Goal: Task Accomplishment & Management: Manage account settings

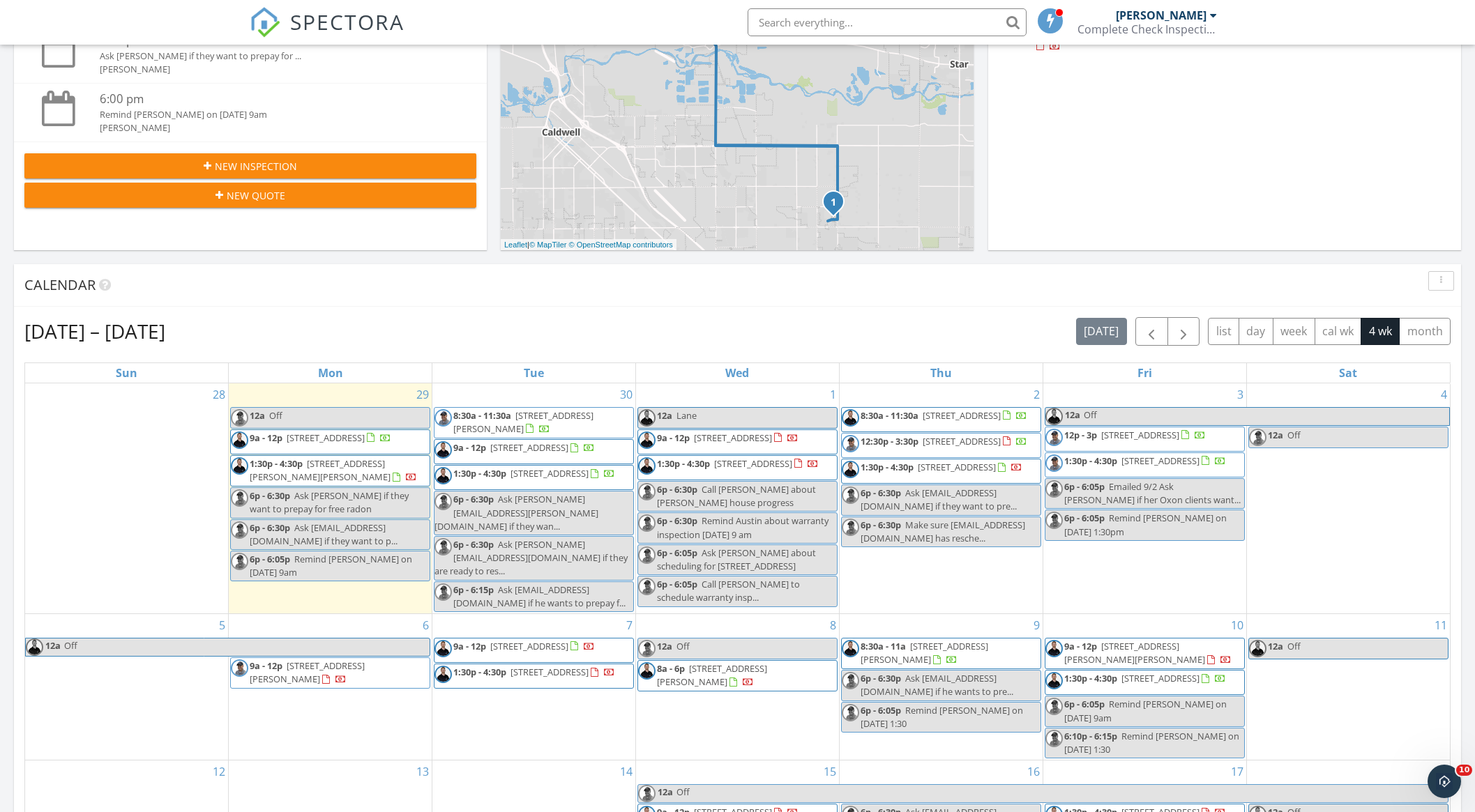
scroll to position [1269, 1476]
click at [335, 478] on span "1:30p - 4:30p 25534 Quail Hl Ln , Caldwell 83607" at bounding box center [330, 471] width 199 height 27
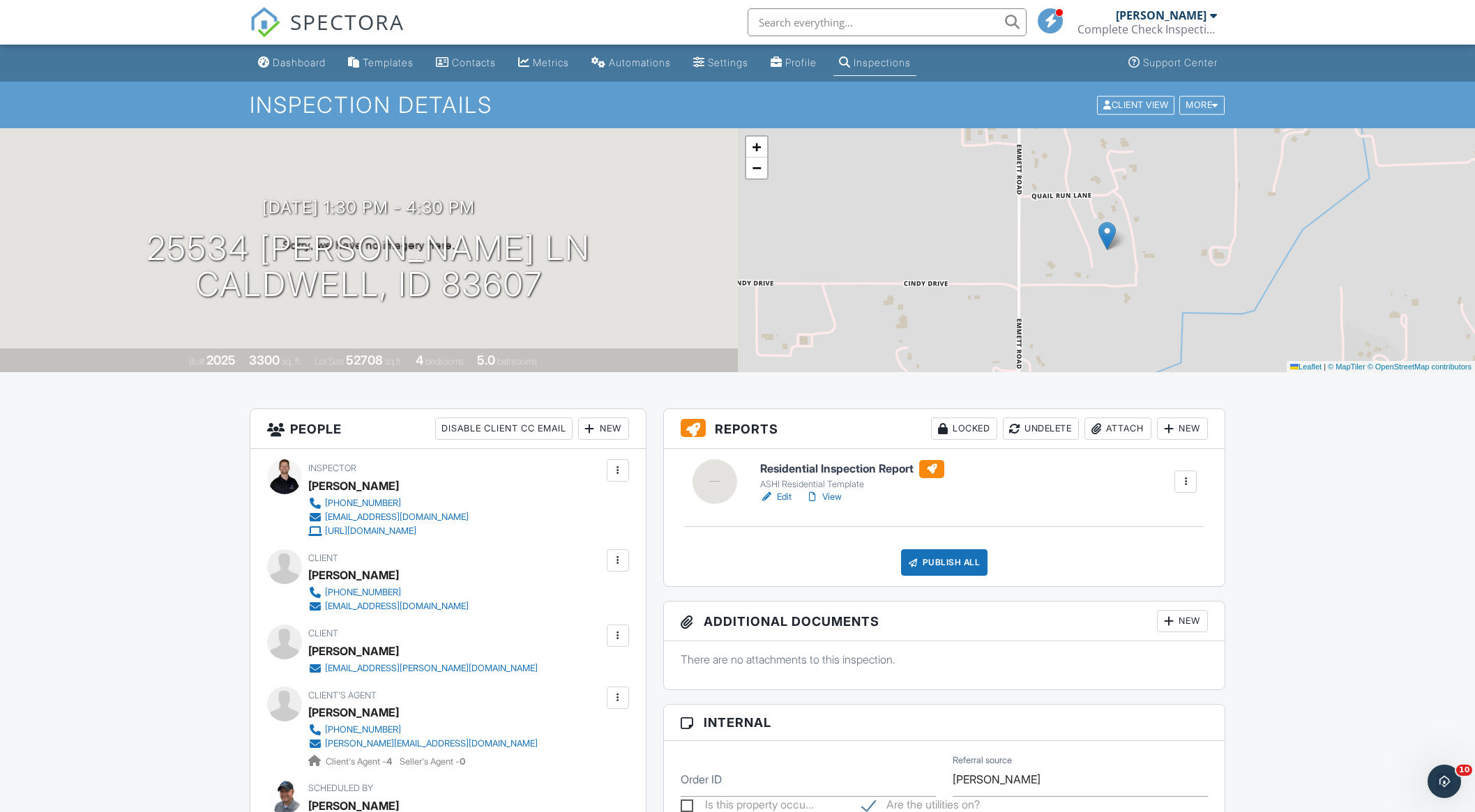
click at [624, 699] on div at bounding box center [618, 698] width 14 height 14
click at [550, 739] on li "Edit" at bounding box center [542, 739] width 155 height 35
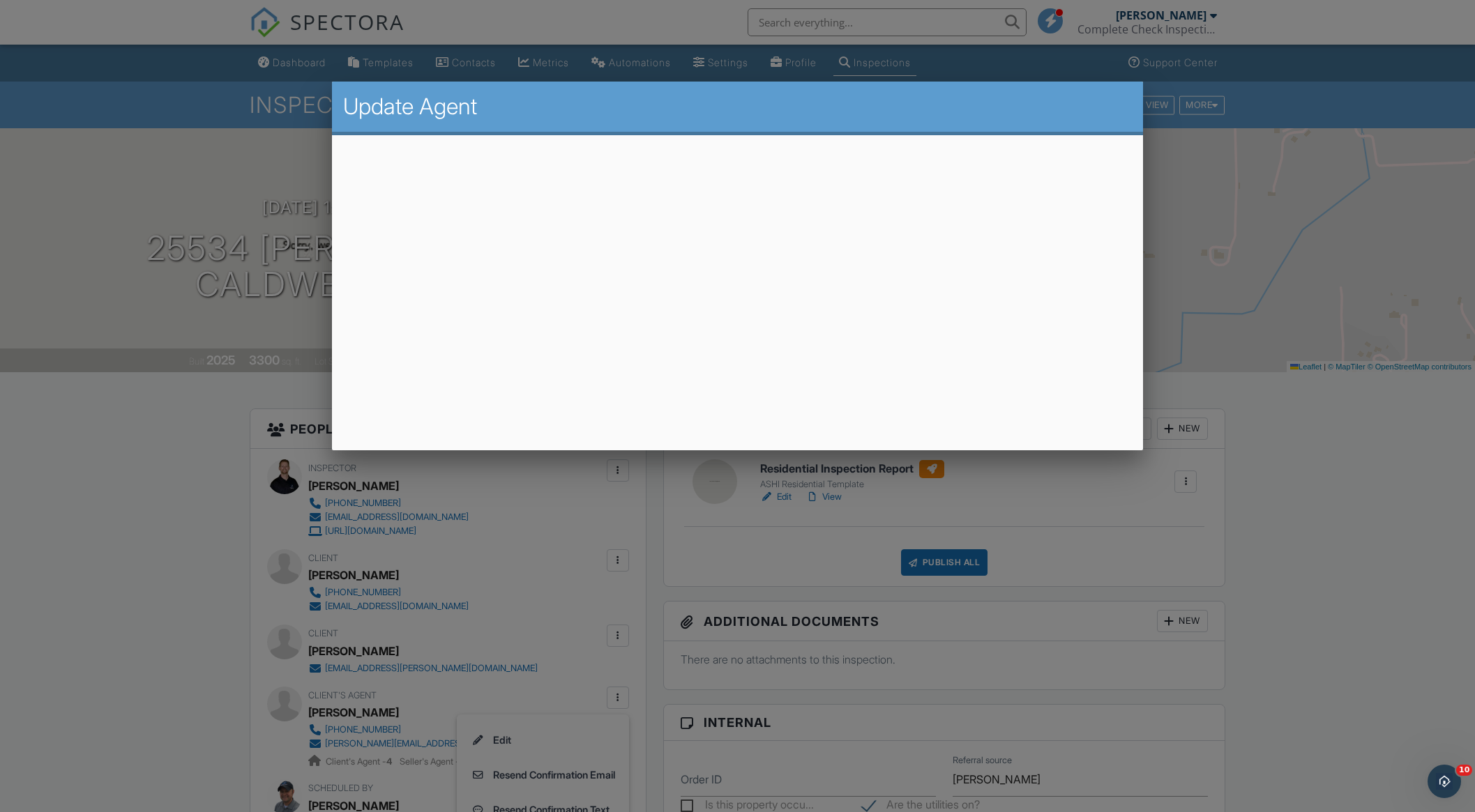
click at [213, 623] on div at bounding box center [737, 437] width 1475 height 1015
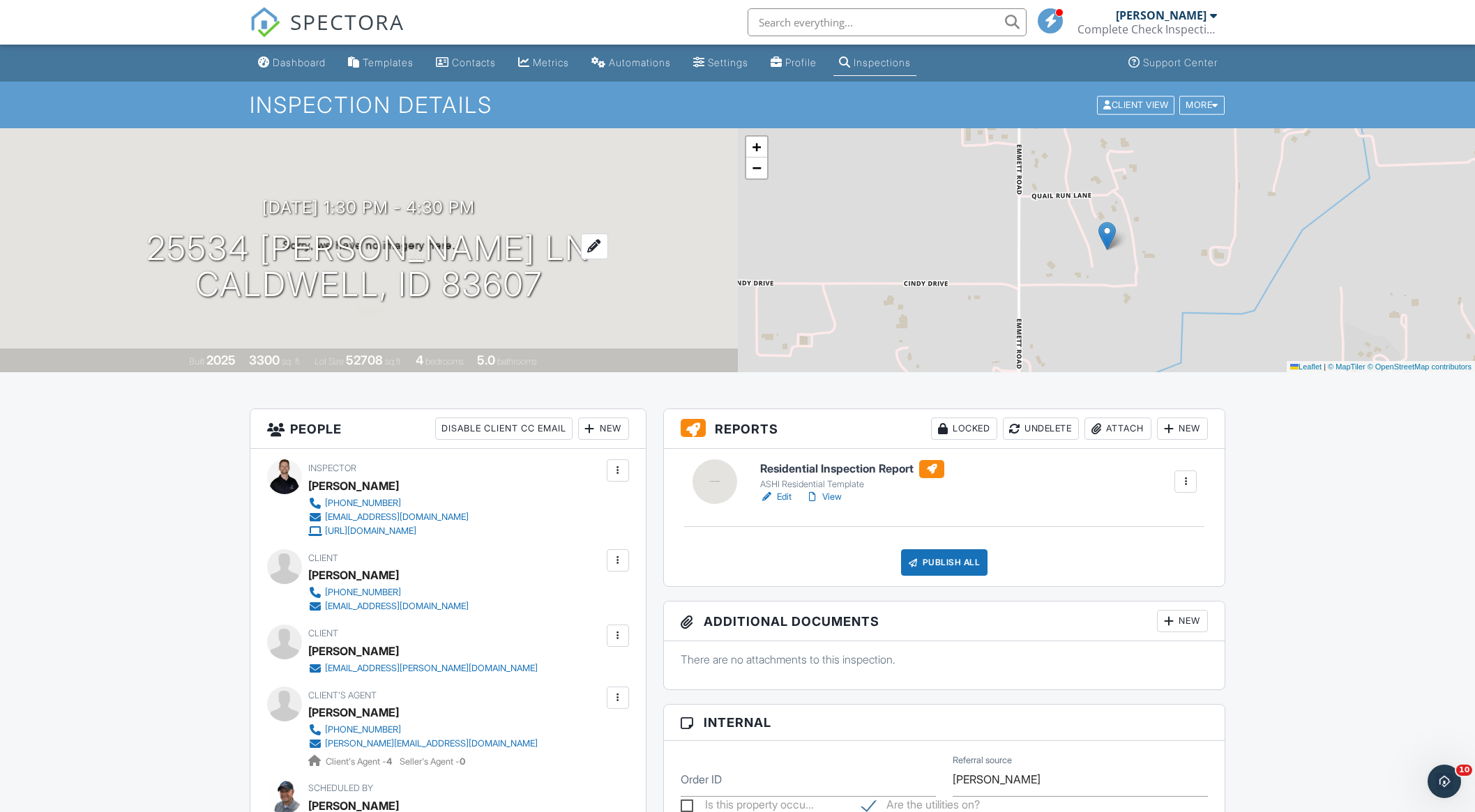
click at [392, 246] on h1 "25534 Quail Hl Ln Caldwell, ID 83607" at bounding box center [368, 266] width 444 height 74
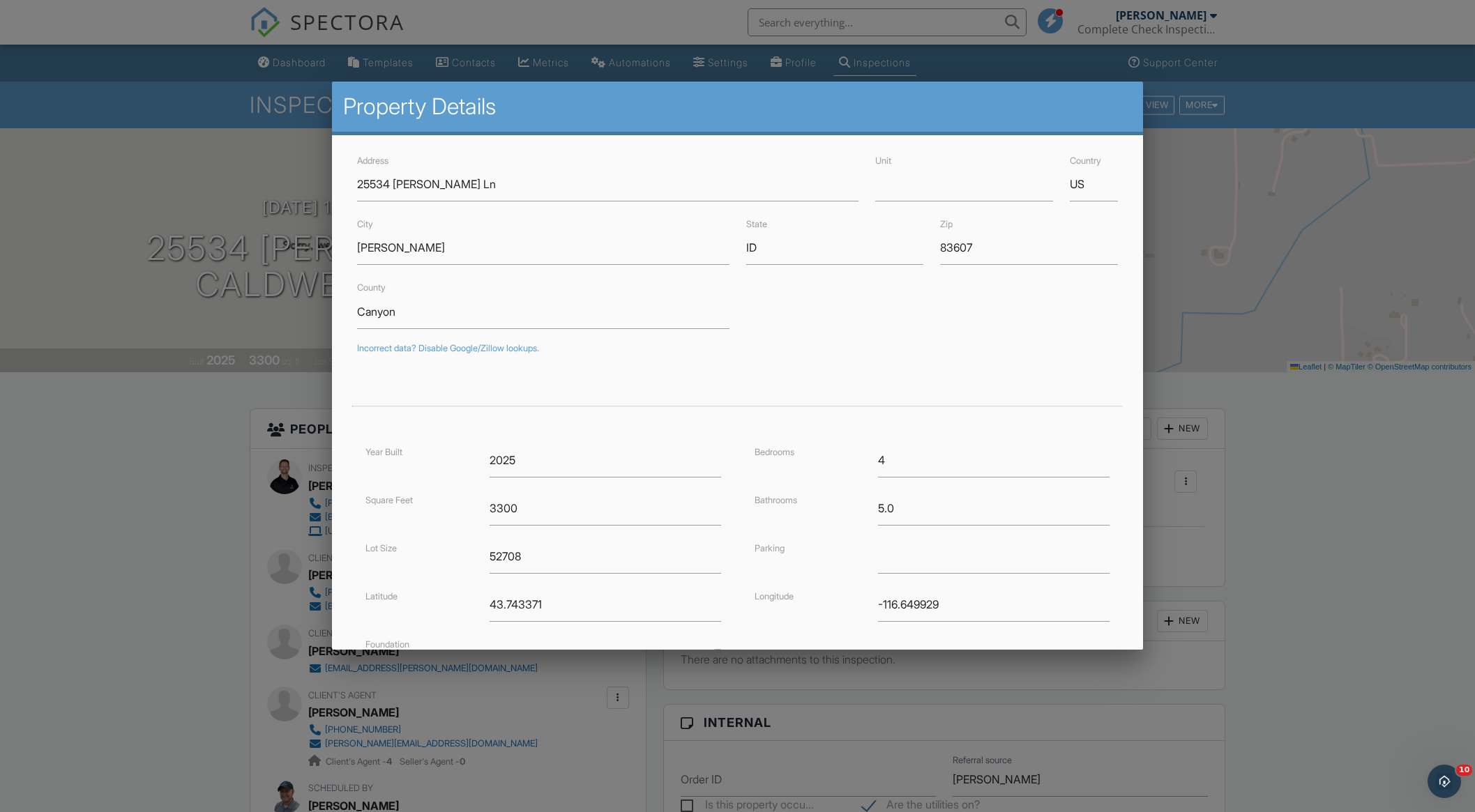
click at [168, 484] on div at bounding box center [737, 437] width 1475 height 1015
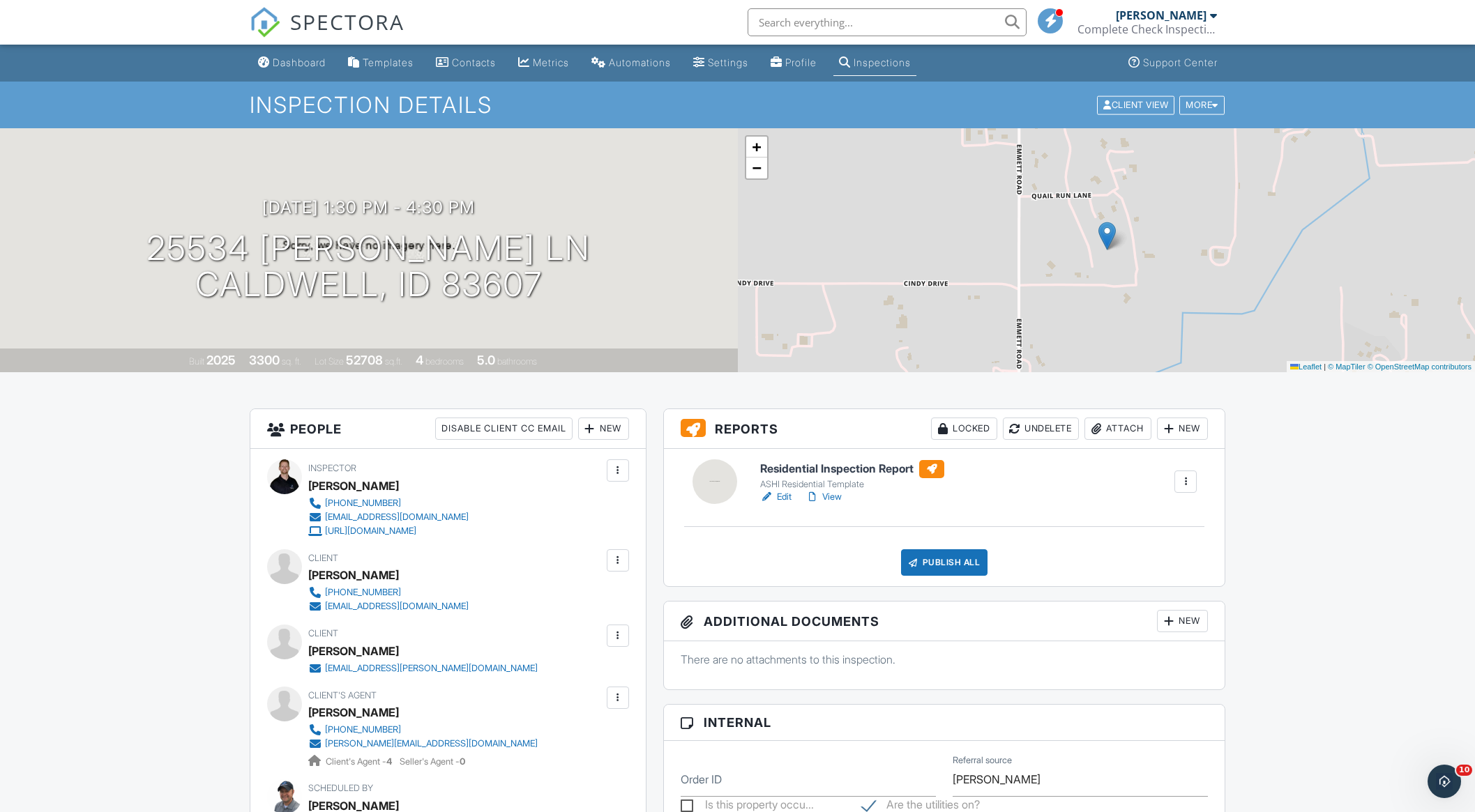
click at [624, 560] on div at bounding box center [617, 560] width 22 height 22
click at [577, 670] on li "Resend Confirmation Text" at bounding box center [542, 672] width 155 height 35
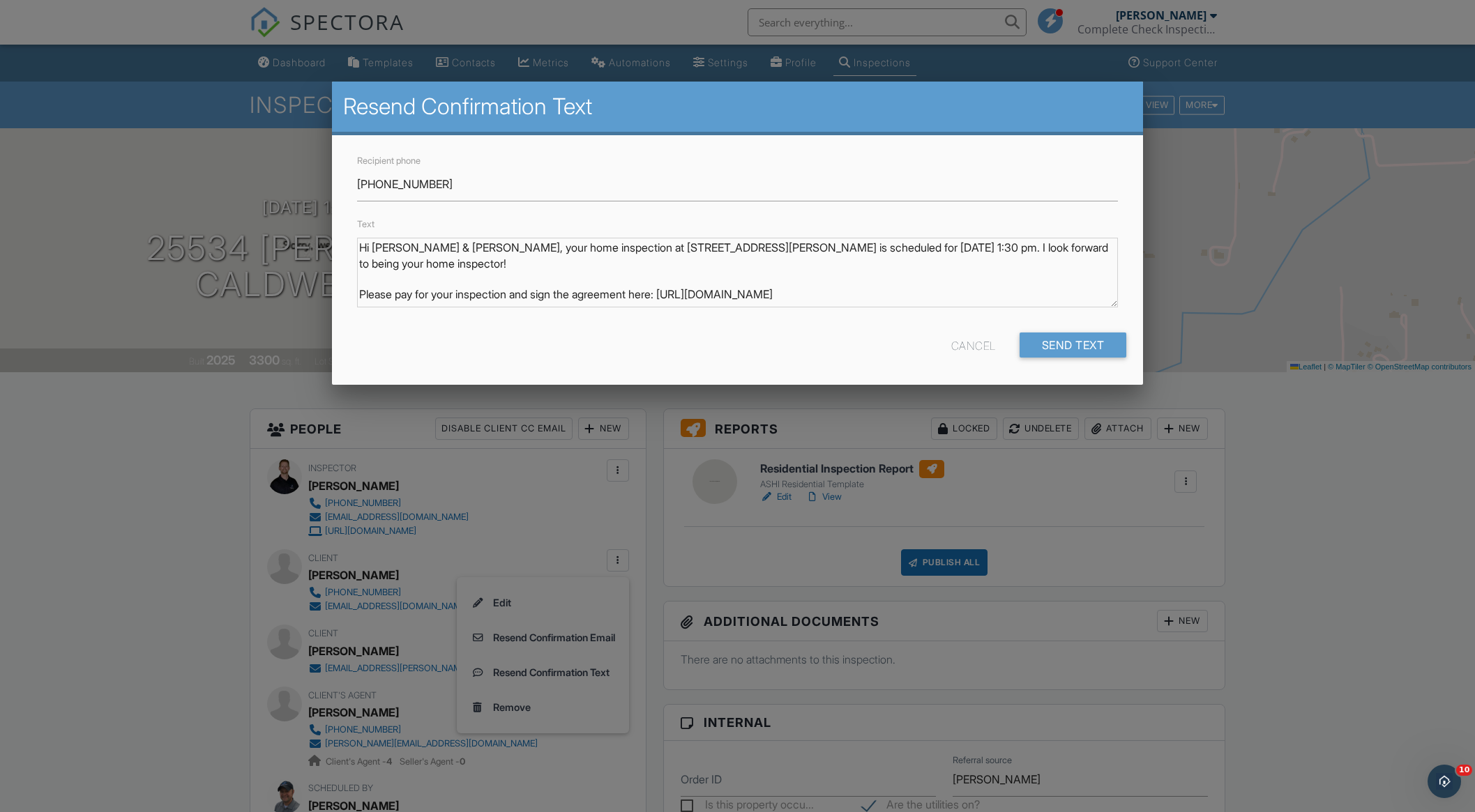
click at [292, 54] on div at bounding box center [737, 437] width 1475 height 1015
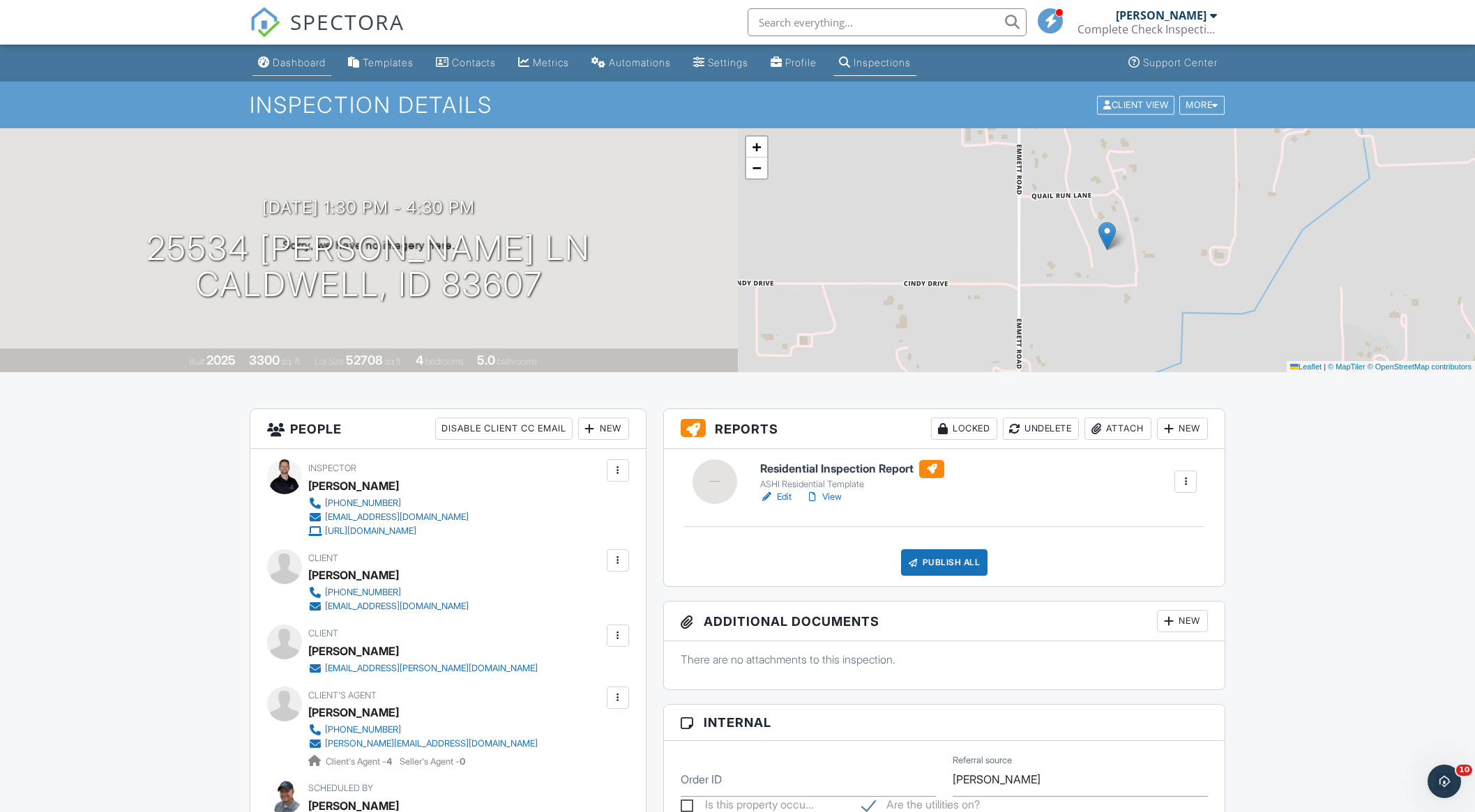
click at [293, 63] on div "Dashboard" at bounding box center [299, 62] width 53 height 12
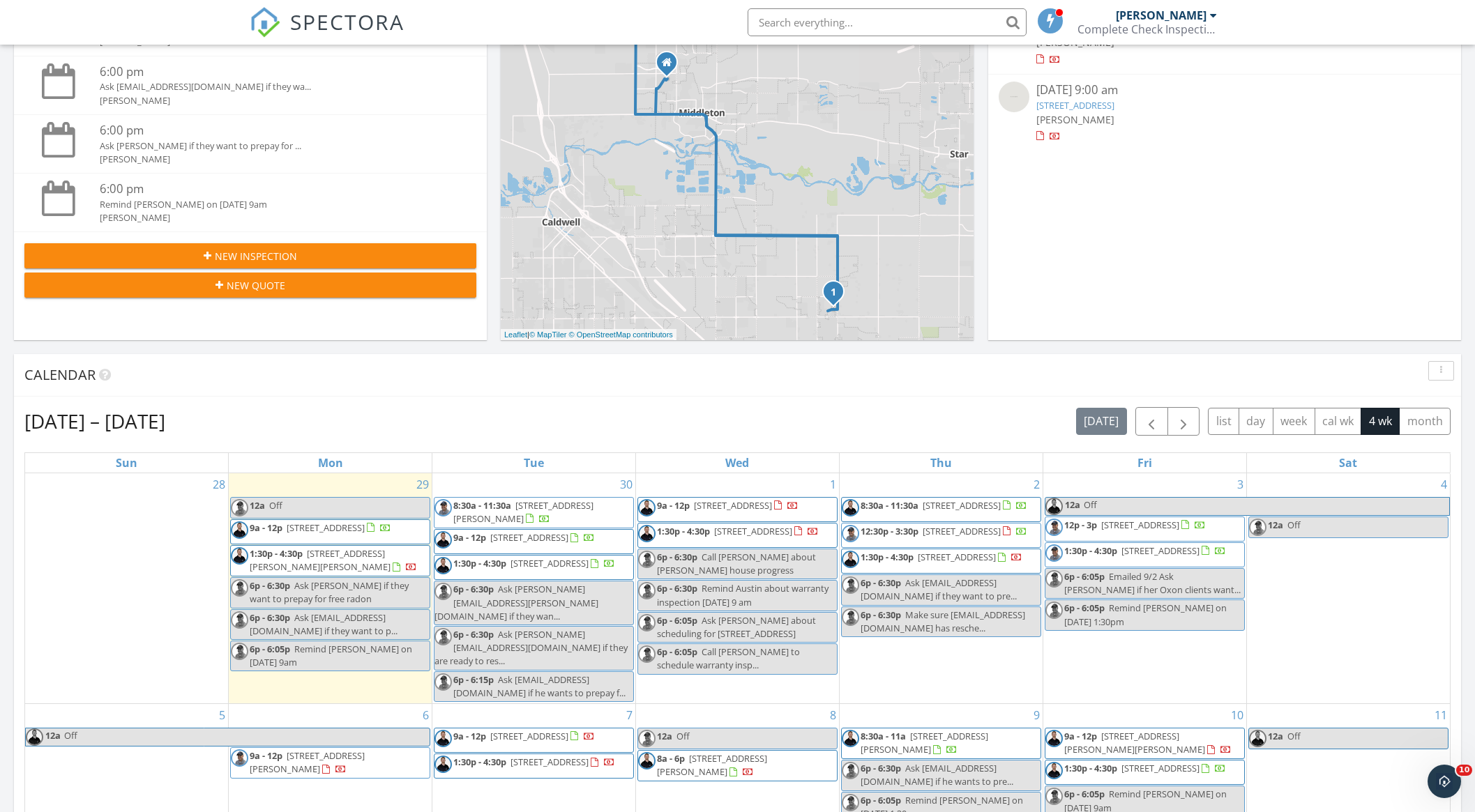
scroll to position [262, 0]
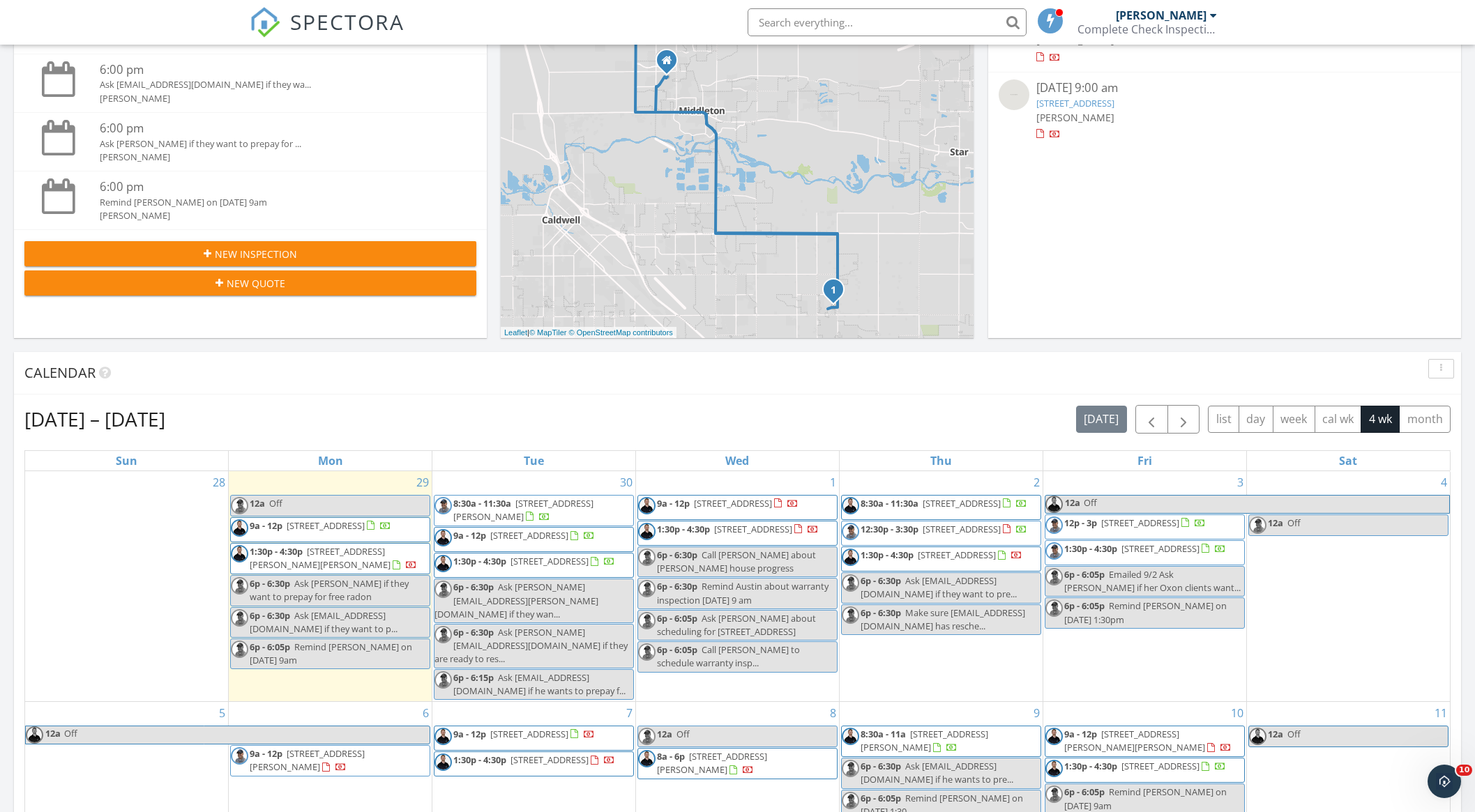
click at [962, 507] on span "7838 E Hilton head st, Nampa 83687" at bounding box center [961, 504] width 78 height 12
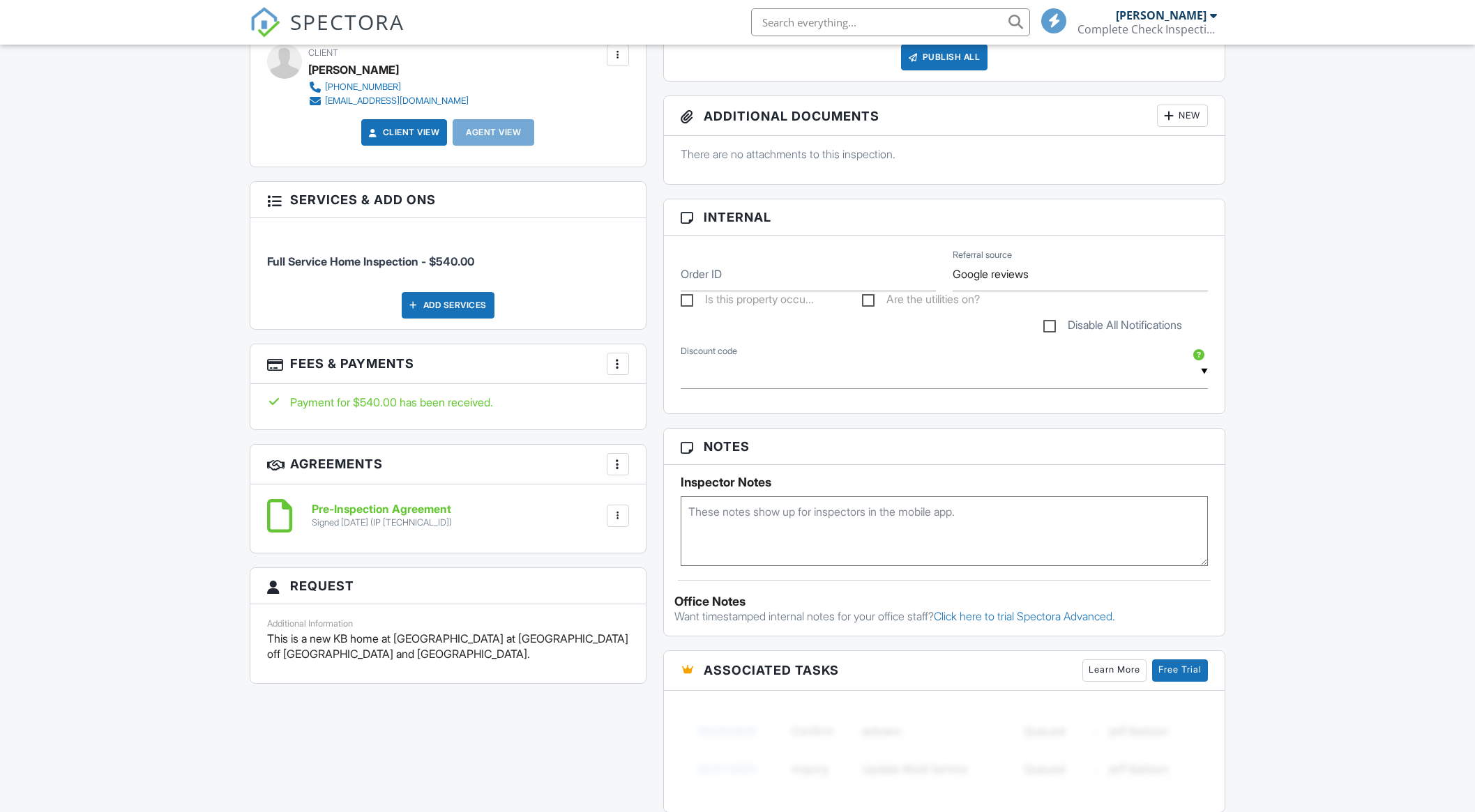
scroll to position [504, 0]
click at [777, 523] on textarea at bounding box center [944, 532] width 528 height 70
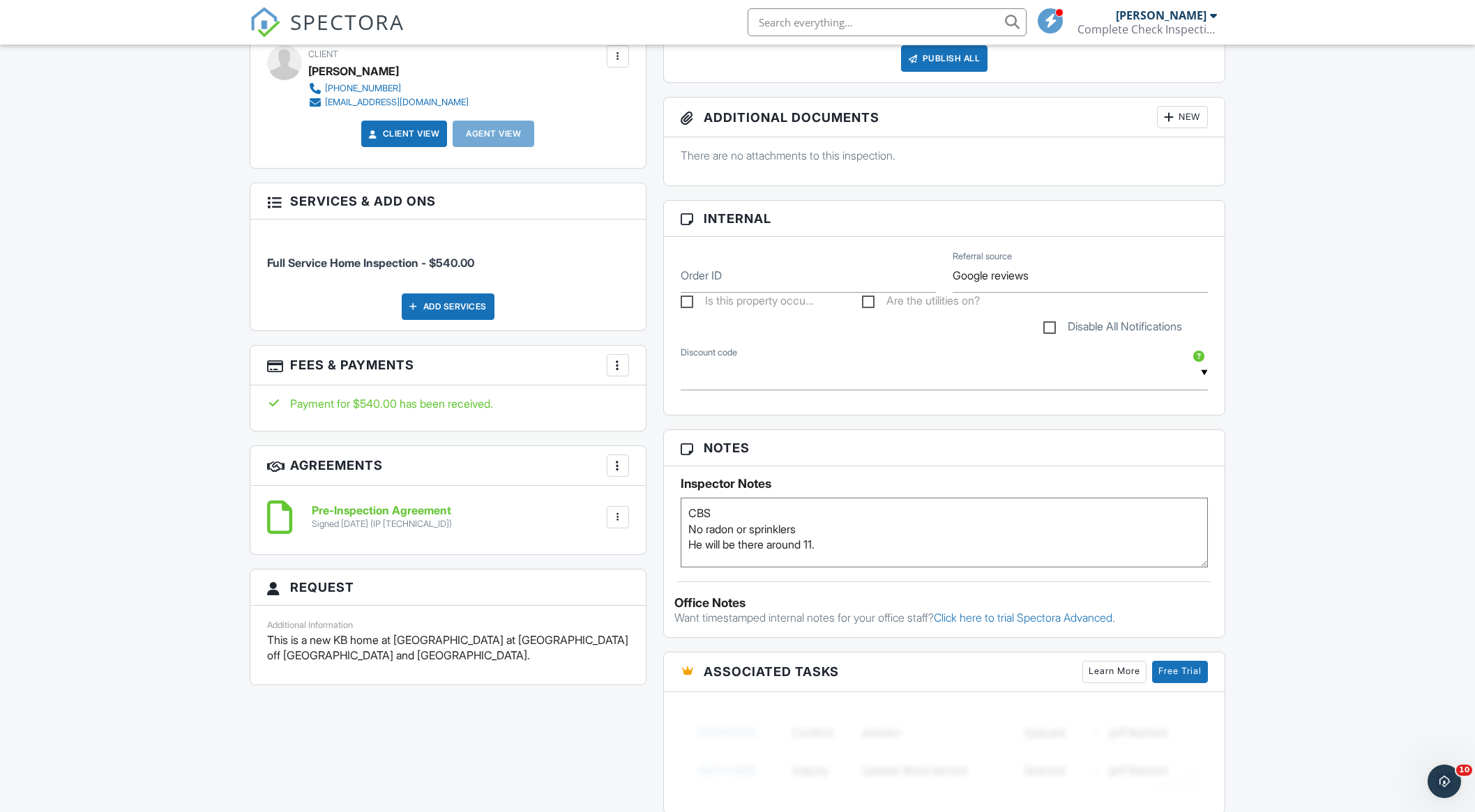
type textarea "CBS No radon or sprinklers He will be there around 11."
drag, startPoint x: 1261, startPoint y: 390, endPoint x: 1239, endPoint y: 401, distance: 24.6
click at [1261, 390] on div "Dashboard Templates Contacts Metrics Automations Settings Profile Inspections S…" at bounding box center [737, 489] width 1475 height 1898
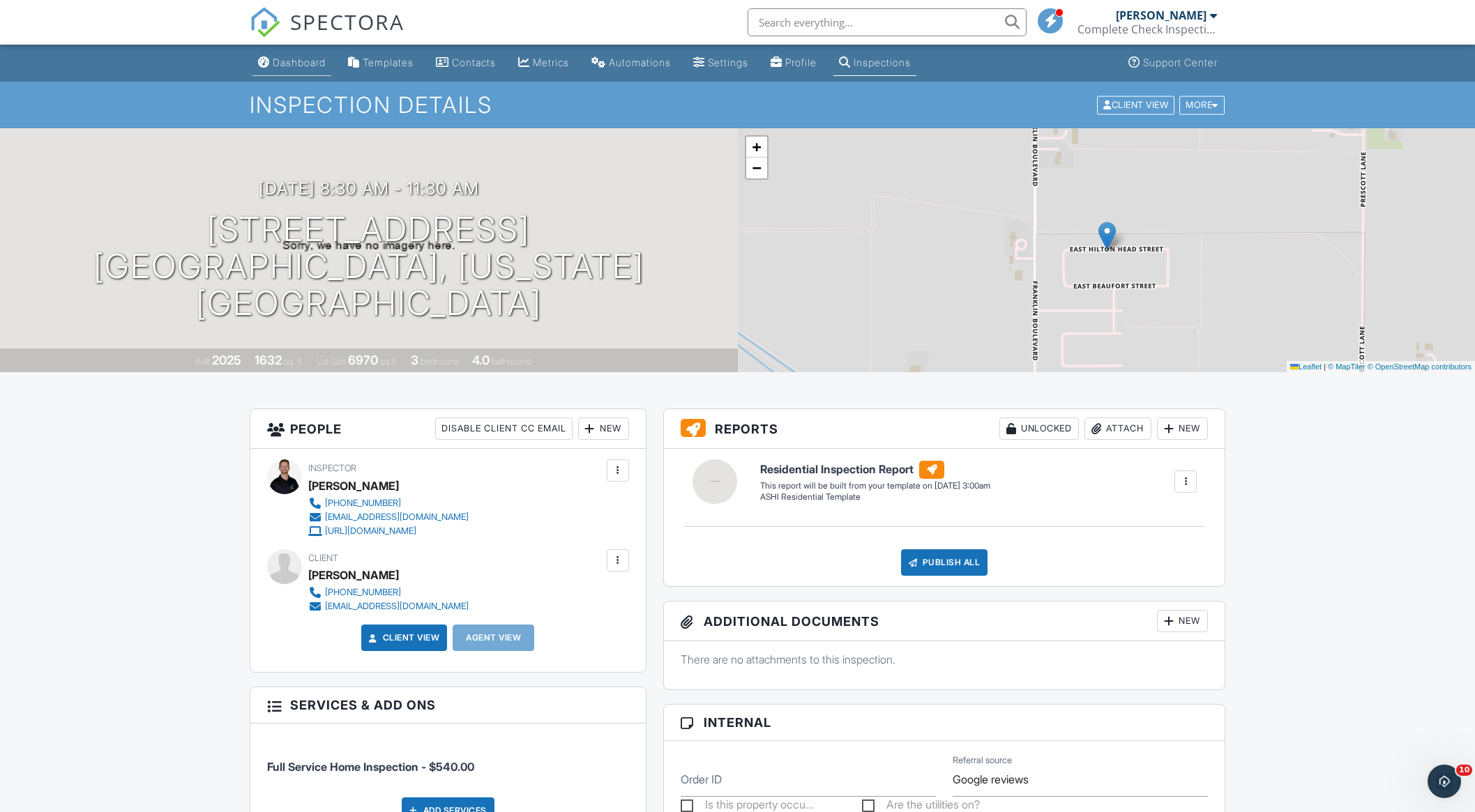
click at [289, 65] on div "Dashboard" at bounding box center [299, 62] width 53 height 12
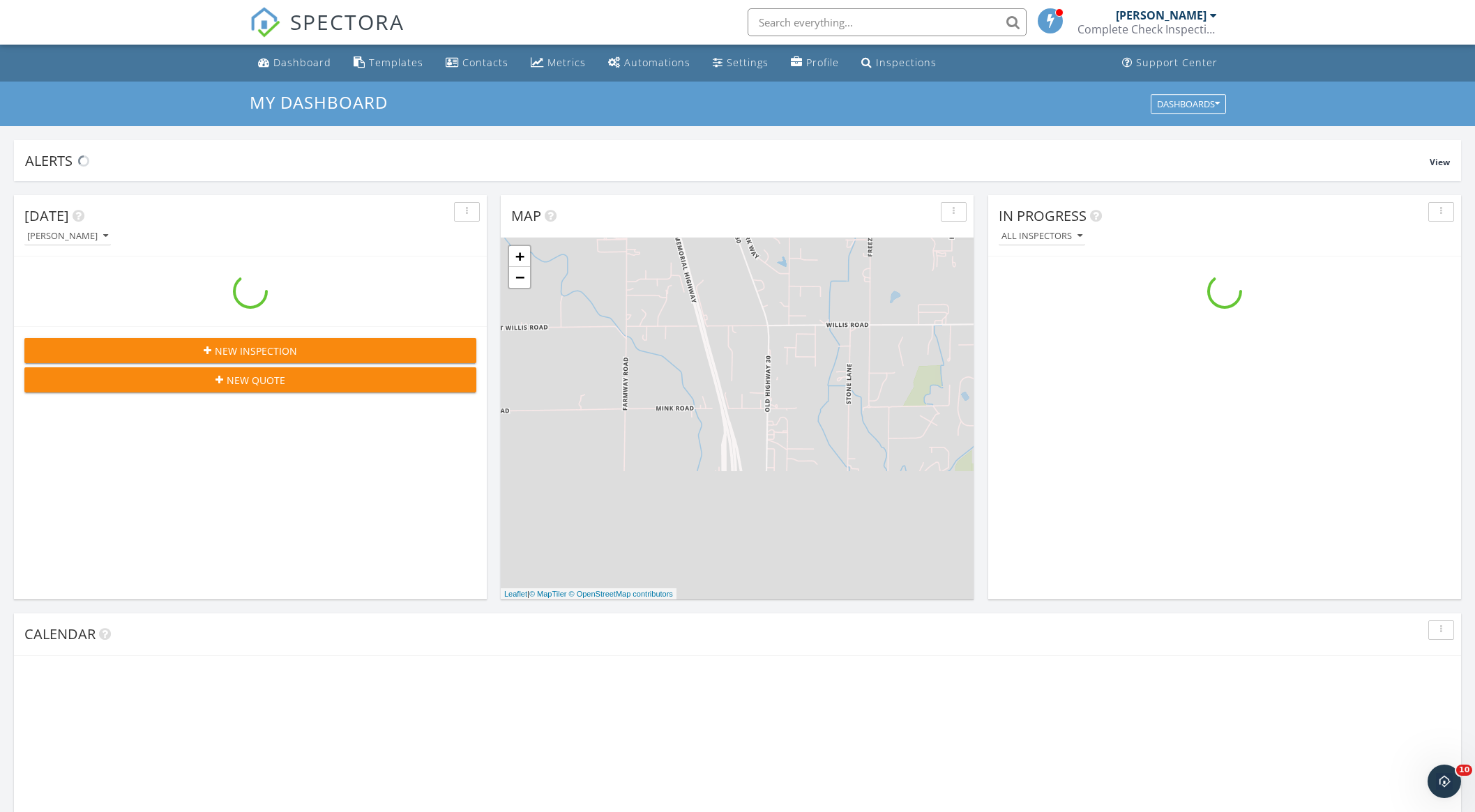
scroll to position [1269, 1476]
